Goal: Download file/media

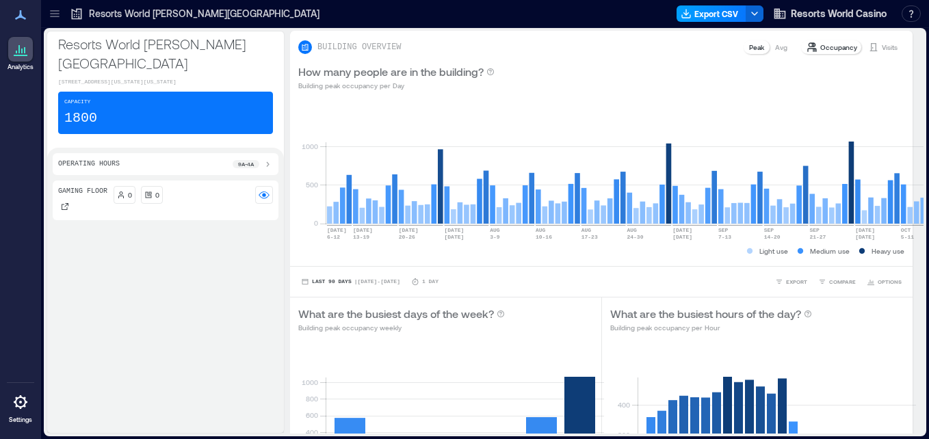
click at [700, 11] on button "Export CSV" at bounding box center [711, 13] width 70 height 16
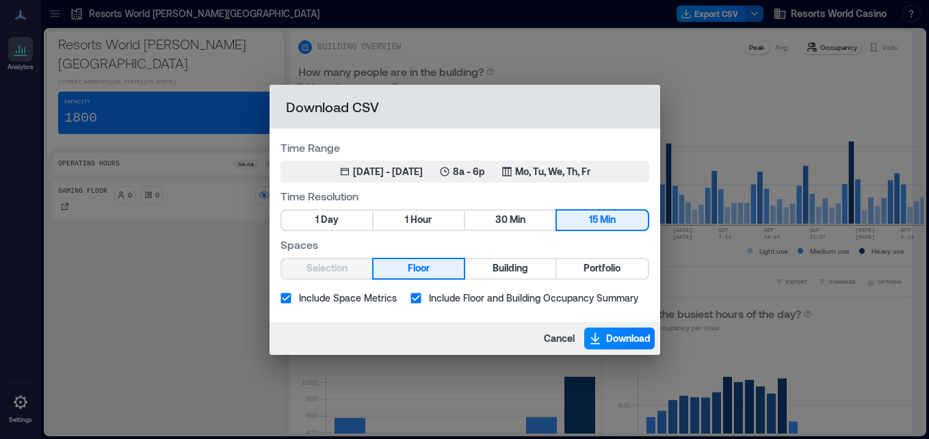
click at [671, 34] on div "Download CSV Time Range [DATE] 9, 2025 - [DATE] 8a - 6p Mo, Tu, We, Th, Fr Time…" at bounding box center [464, 219] width 929 height 439
click at [599, 269] on span "Portfolio" at bounding box center [601, 268] width 37 height 17
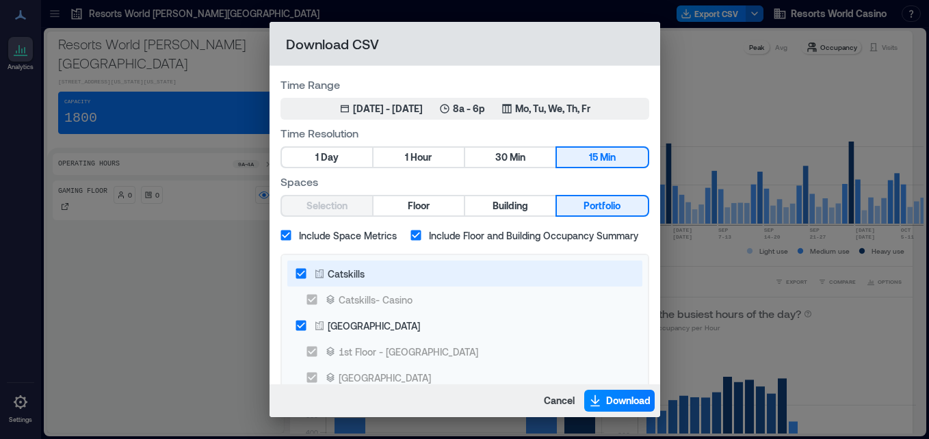
click at [367, 267] on label "Catskills" at bounding box center [455, 274] width 335 height 26
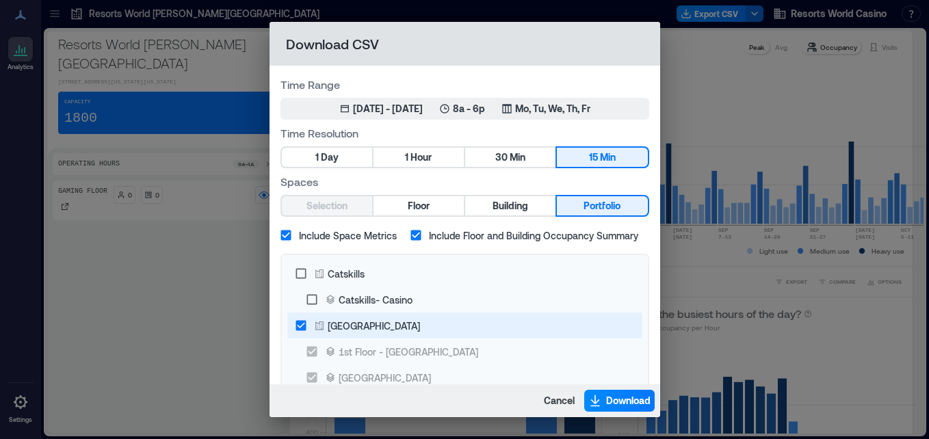
click at [410, 334] on label "[GEOGRAPHIC_DATA]" at bounding box center [455, 326] width 335 height 26
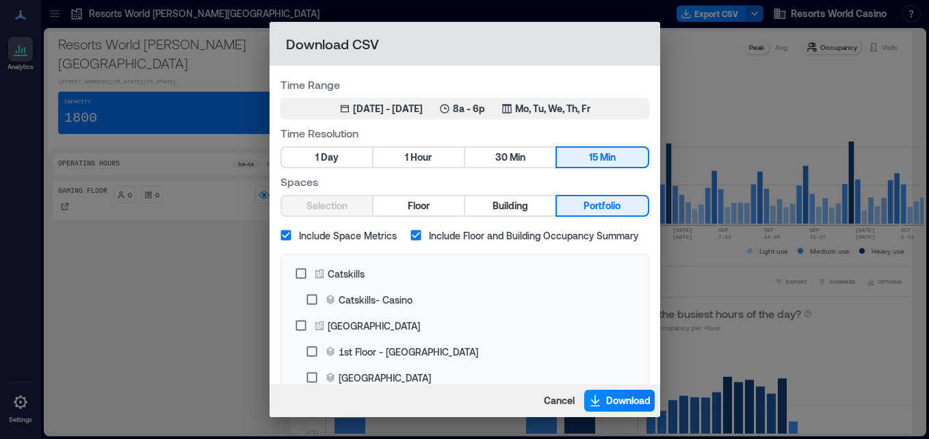
scroll to position [3, 0]
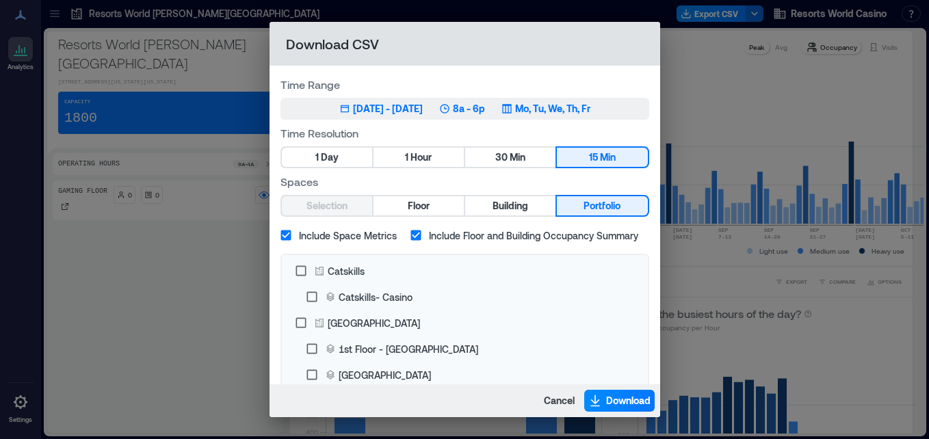
click at [485, 109] on p "8a - 6p" at bounding box center [469, 109] width 32 height 14
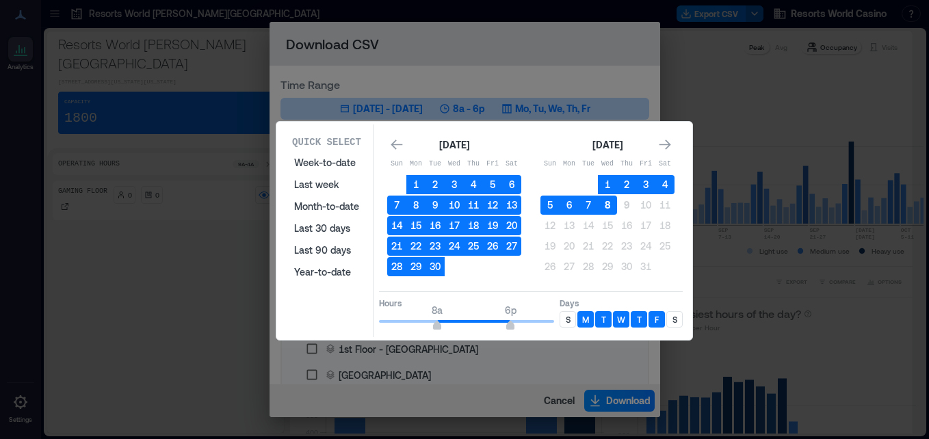
click at [612, 202] on button "8" at bounding box center [607, 205] width 19 height 19
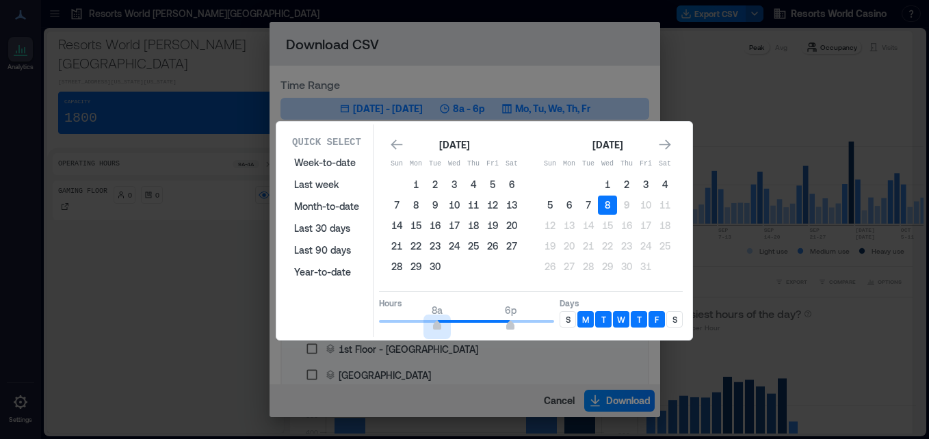
type input "*"
drag, startPoint x: 438, startPoint y: 329, endPoint x: 352, endPoint y: 320, distance: 85.9
click at [352, 320] on div "Quick Select Week-to-date Last week Month-to-date Last 30 days Last 90 days Yea…" at bounding box center [484, 230] width 408 height 213
type input "*"
drag, startPoint x: 492, startPoint y: 313, endPoint x: 409, endPoint y: 313, distance: 83.4
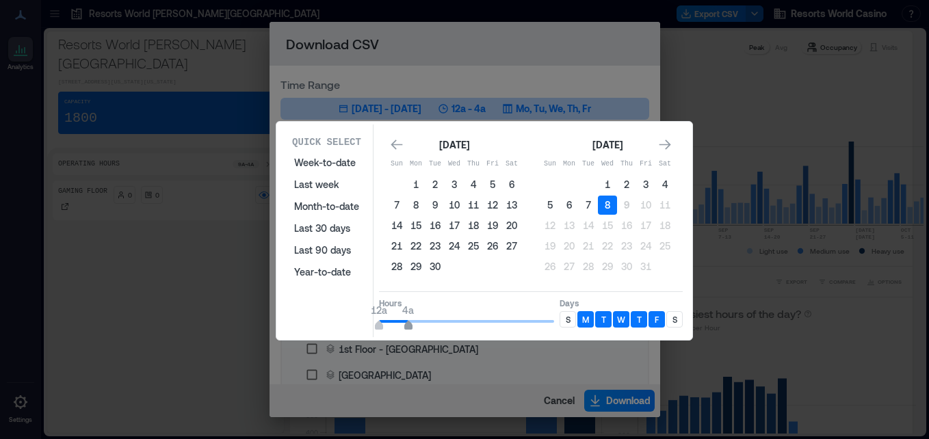
click at [409, 313] on span "12a 4a" at bounding box center [466, 321] width 175 height 21
click at [563, 319] on div "S" at bounding box center [567, 319] width 16 height 16
click at [671, 321] on div "S" at bounding box center [674, 319] width 16 height 16
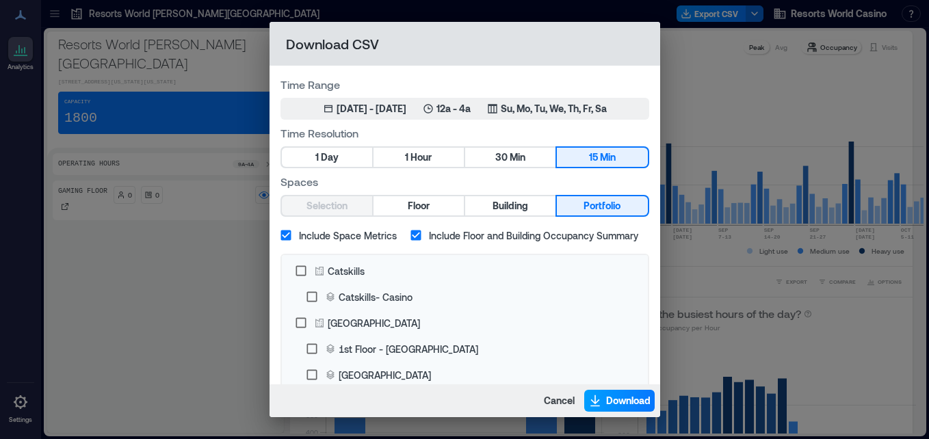
click at [620, 400] on span "Download" at bounding box center [628, 401] width 44 height 14
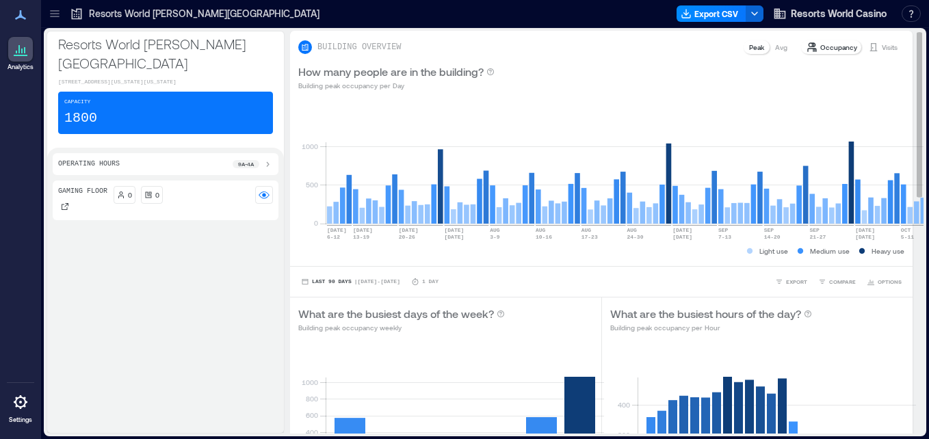
click at [527, 57] on div "How many people are in the building? Building peak occupancy per Day" at bounding box center [601, 77] width 622 height 44
click at [715, 14] on button "Export CSV" at bounding box center [711, 13] width 70 height 16
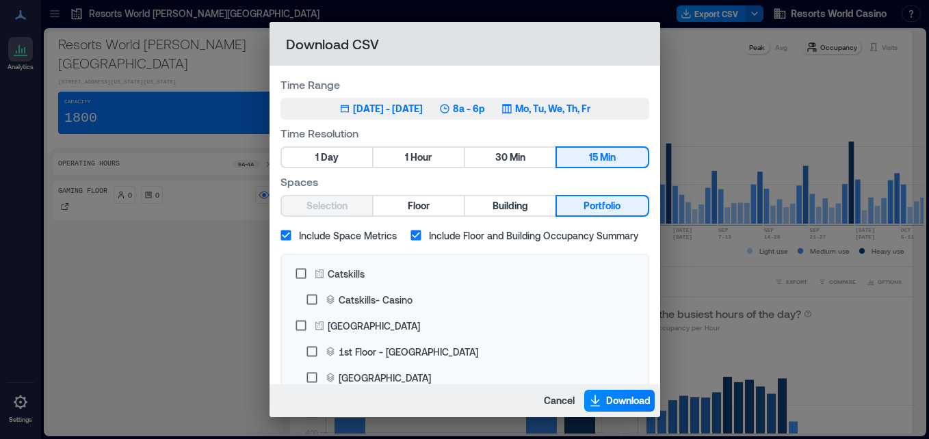
click at [485, 111] on p "8a - 6p" at bounding box center [469, 109] width 32 height 14
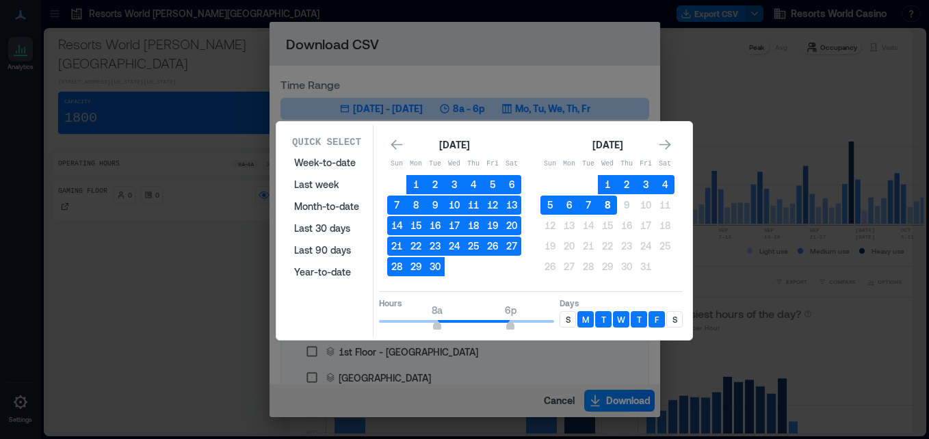
click at [611, 205] on button "8" at bounding box center [607, 205] width 19 height 19
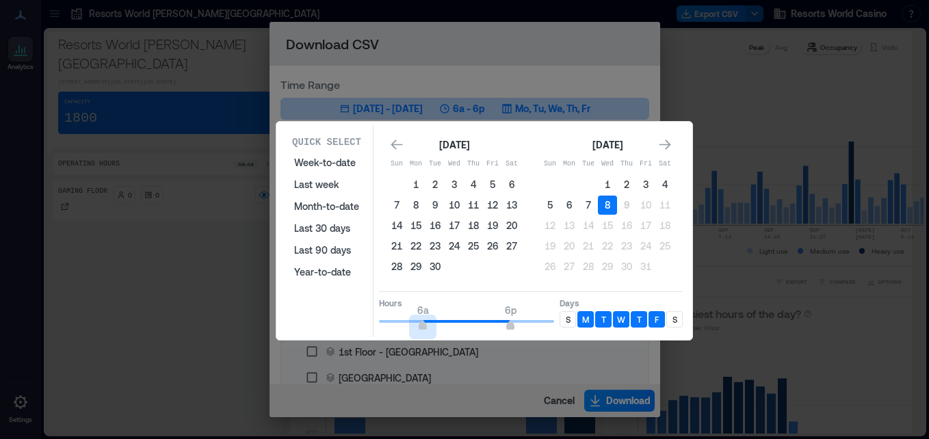
type input "*"
drag, startPoint x: 434, startPoint y: 322, endPoint x: 412, endPoint y: 323, distance: 21.9
click at [412, 324] on span "5a" at bounding box center [415, 326] width 8 height 5
type input "**"
drag, startPoint x: 497, startPoint y: 321, endPoint x: 581, endPoint y: 328, distance: 85.1
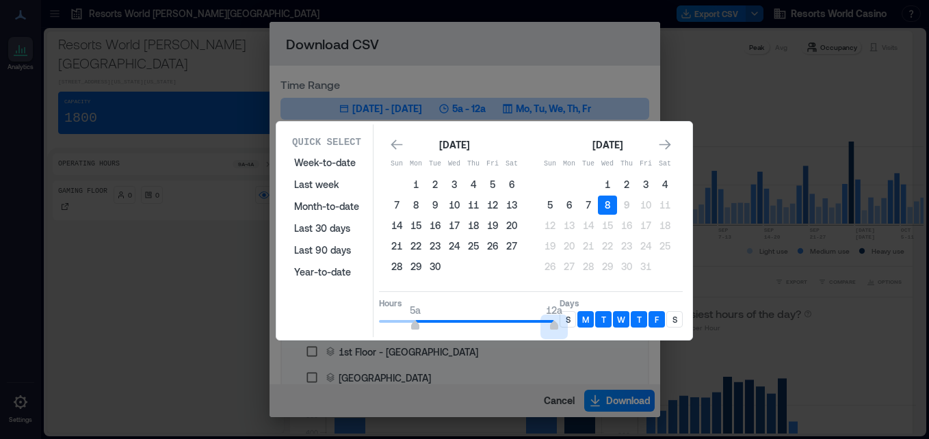
click at [581, 328] on div "Hours 5a 12a Days S M T W T F S" at bounding box center [531, 311] width 304 height 40
click at [580, 327] on div "M" at bounding box center [585, 319] width 16 height 16
click at [577, 321] on div "M" at bounding box center [585, 319] width 16 height 16
click at [573, 321] on div "S" at bounding box center [567, 319] width 16 height 16
click at [681, 325] on div "S" at bounding box center [674, 319] width 16 height 16
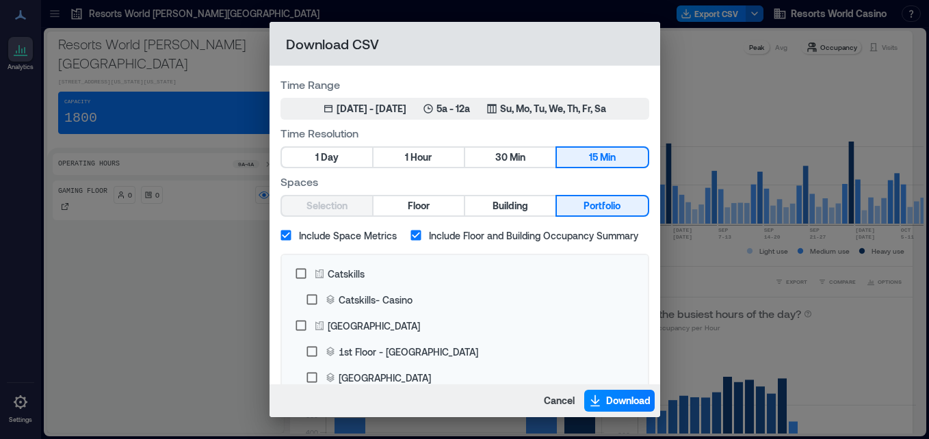
click at [590, 120] on div "Time Range Oct 8, 2025 - [DATE] 5a - [GEOGRAPHIC_DATA], We, Th, Fr, Sa Time Res…" at bounding box center [464, 275] width 391 height 418
click at [561, 116] on button "Oct 8, 2025 - [DATE] 5a - 12a Su, Mo, Tu, We, Th, Fr, Sa" at bounding box center [464, 109] width 369 height 22
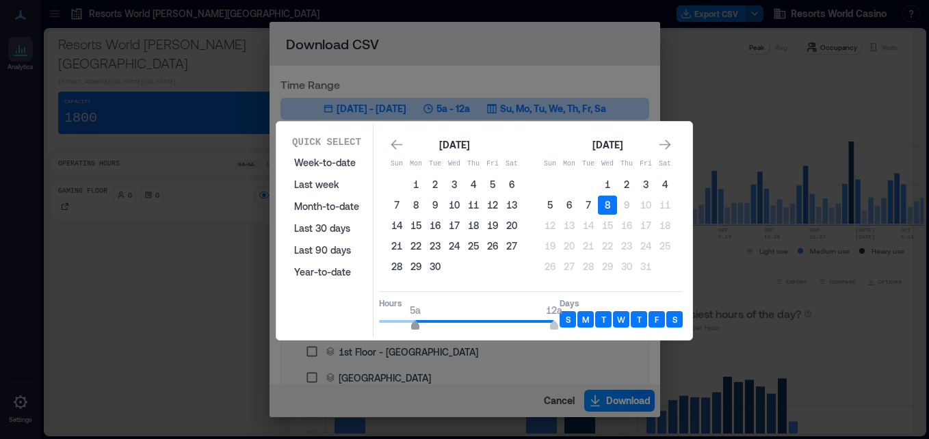
type input "*"
click at [409, 316] on span "4a" at bounding box center [408, 311] width 12 height 14
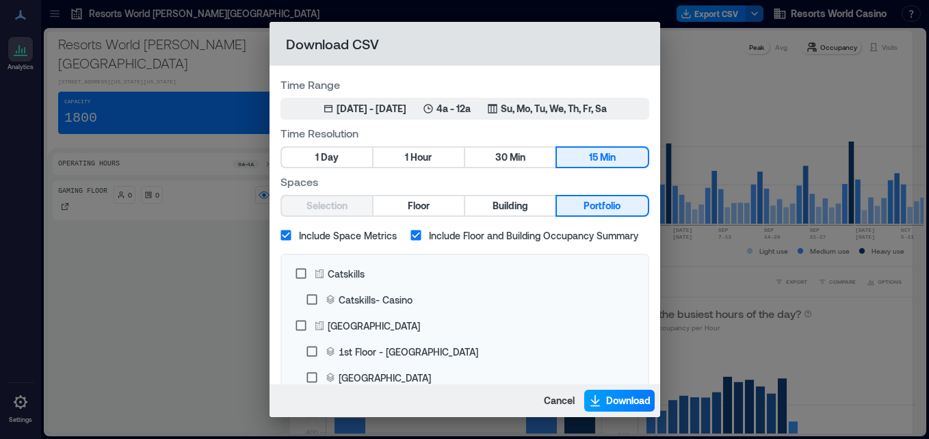
click at [626, 397] on span "Download" at bounding box center [628, 401] width 44 height 14
